Goal: Navigation & Orientation: Find specific page/section

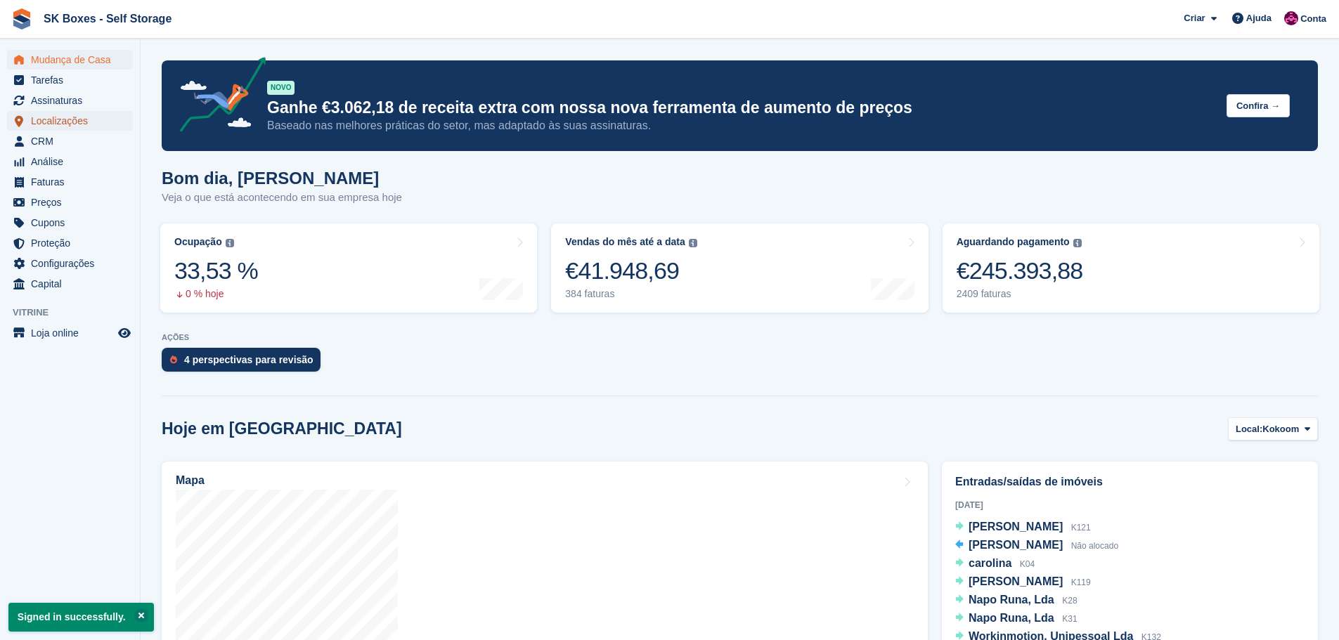
click at [71, 118] on span "Localizações" at bounding box center [73, 121] width 84 height 20
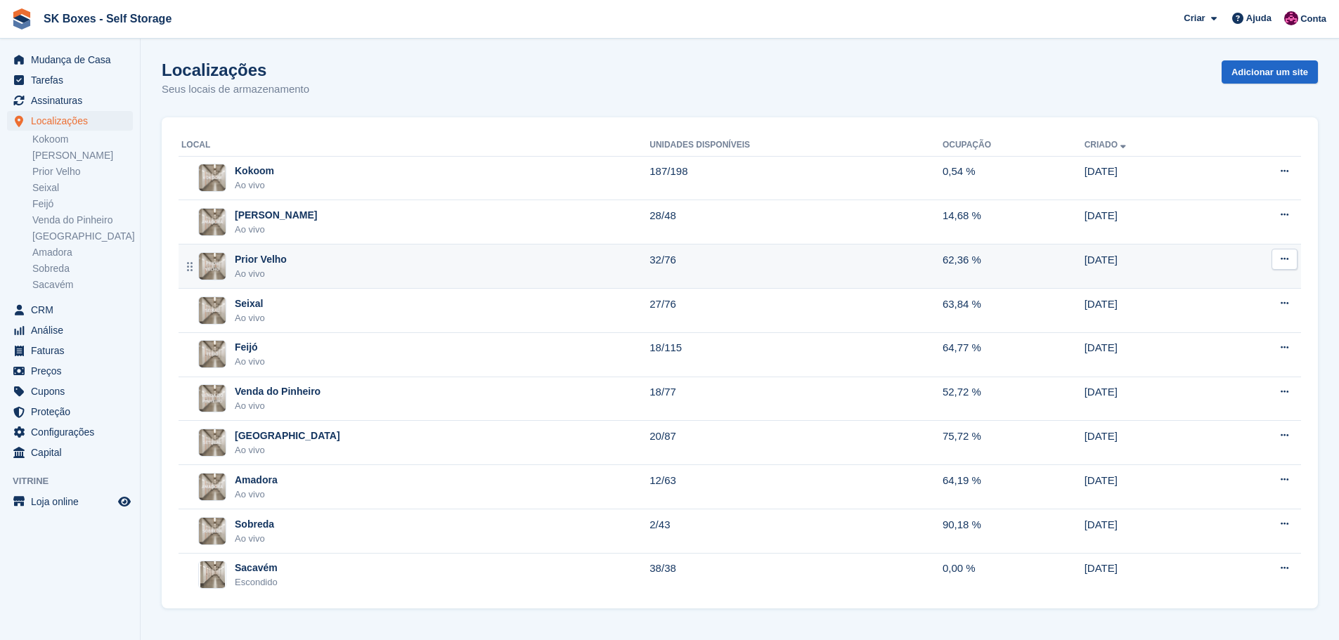
click at [353, 280] on div "Prior Velho Ao vivo" at bounding box center [415, 266] width 468 height 29
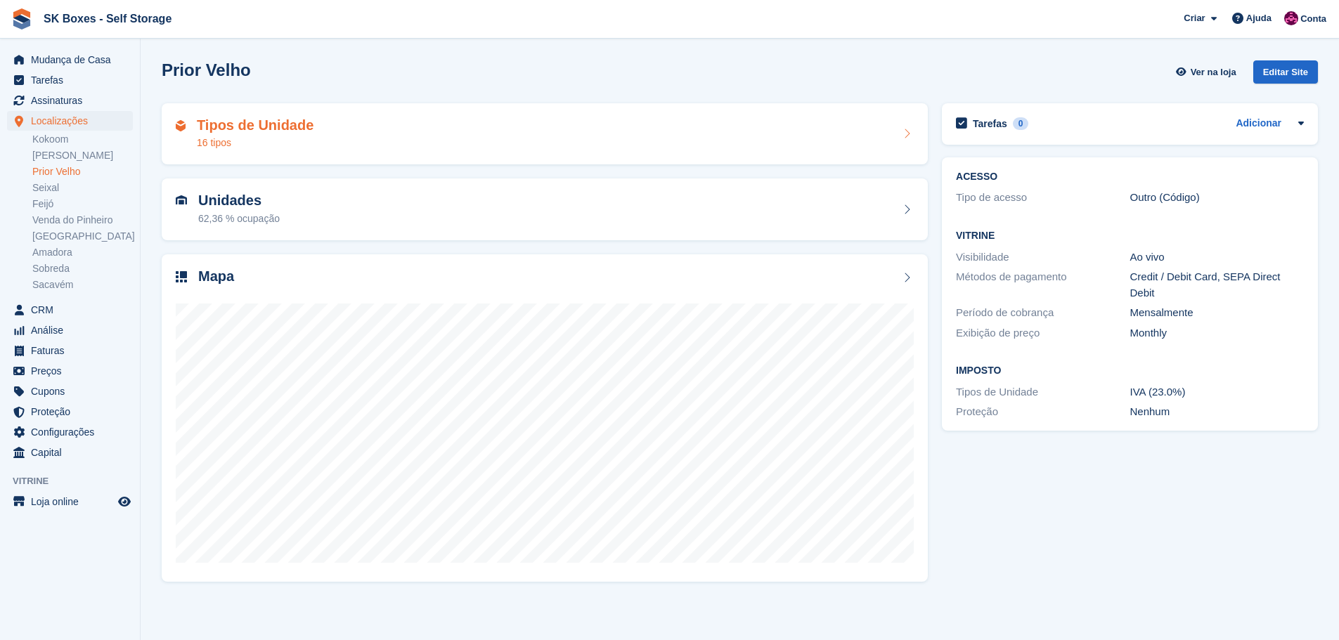
click at [360, 116] on div "Tipos de Unidade 16 tipos" at bounding box center [545, 134] width 766 height 62
